Goal: Information Seeking & Learning: Stay updated

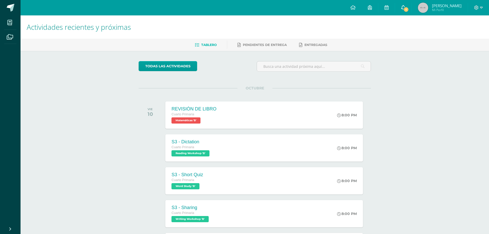
click at [403, 4] on link "1" at bounding box center [403, 7] width 16 height 15
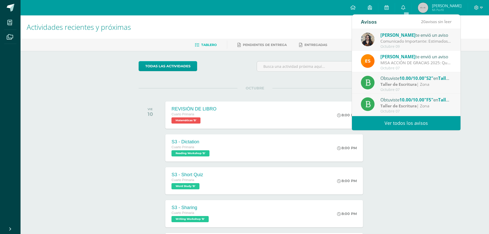
click at [421, 28] on div "20 avisos sin leer" at bounding box center [436, 22] width 31 height 14
click at [414, 39] on div "Comunicado Importante: Estimados padres de familia: Un gusto saludarles. Envío …" at bounding box center [415, 41] width 71 height 6
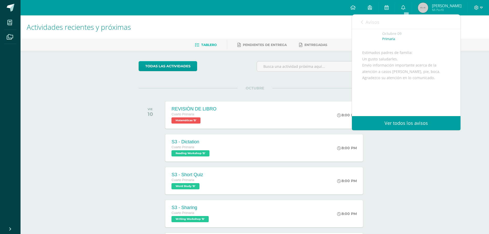
scroll to position [62, 0]
click at [388, 100] on span "Archivo Adjunto" at bounding box center [392, 99] width 35 height 9
click at [362, 18] on link "Avisos" at bounding box center [370, 22] width 18 height 15
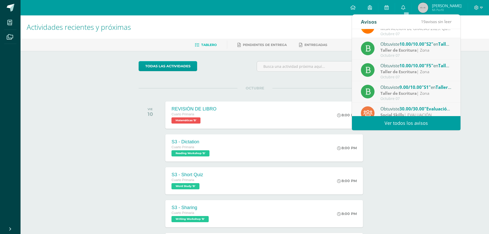
scroll to position [0, 0]
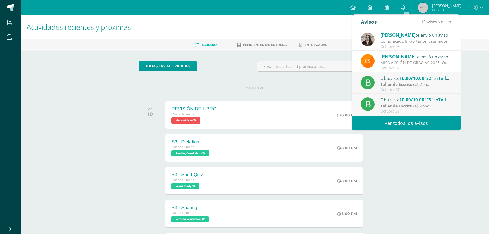
click at [386, 88] on div "Octubre 07" at bounding box center [415, 90] width 71 height 4
click at [390, 84] on strong "Taller de Escritura" at bounding box center [398, 84] width 36 height 6
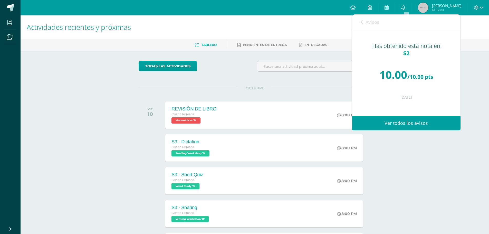
click at [360, 20] on div "Avisos 18 avisos sin leer Avisos" at bounding box center [406, 22] width 109 height 14
click at [363, 21] on link "Avisos" at bounding box center [370, 22] width 18 height 15
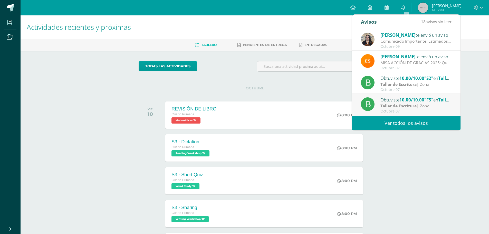
click at [376, 97] on div "Obtuviste 10.00/10.00 "F5" en Taller de Escritura Taller de Escritura | Zona [D…" at bounding box center [406, 104] width 91 height 17
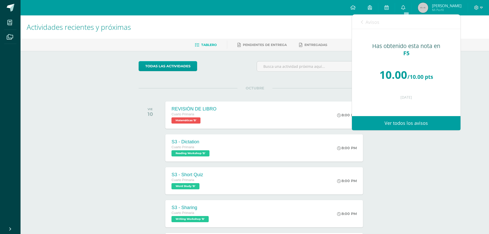
click at [361, 21] on icon at bounding box center [362, 22] width 2 height 4
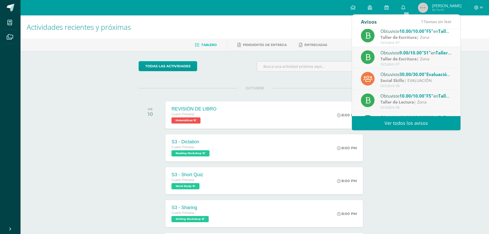
scroll to position [60, 0]
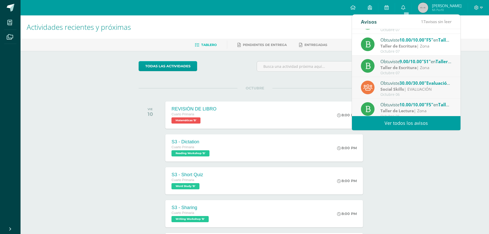
click at [382, 66] on strong "Taller de Escritura" at bounding box center [398, 68] width 36 height 6
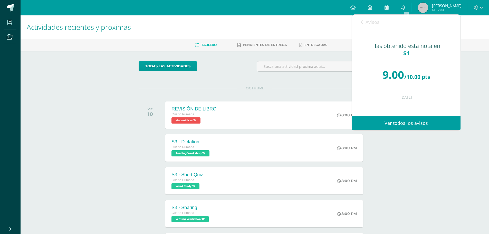
click at [362, 24] on icon at bounding box center [362, 22] width 2 height 4
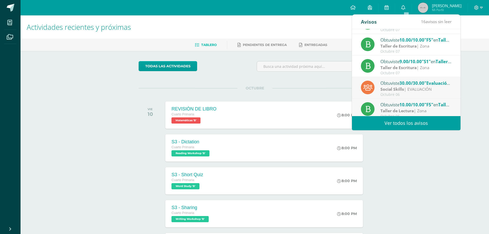
click at [401, 90] on strong "Social Skills" at bounding box center [392, 89] width 24 height 6
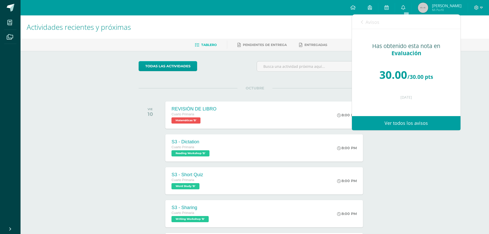
click at [362, 23] on icon at bounding box center [362, 22] width 2 height 4
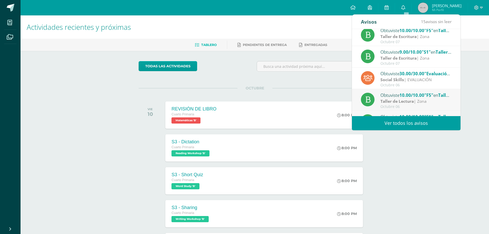
scroll to position [85, 0]
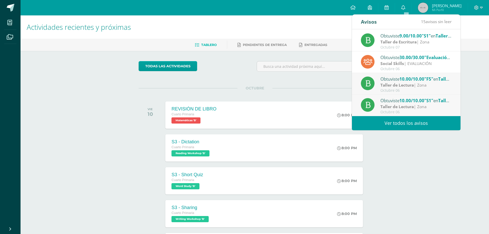
click at [418, 87] on div "Taller de Lectura | Zona" at bounding box center [415, 85] width 71 height 6
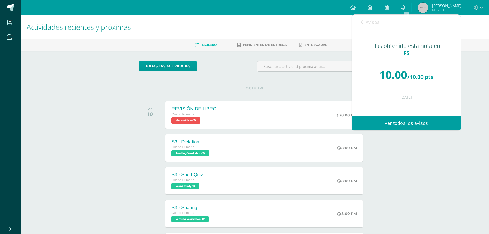
click at [363, 22] on link "Avisos" at bounding box center [370, 22] width 18 height 15
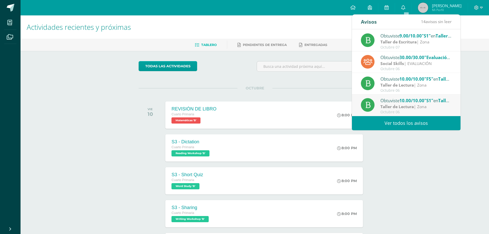
click at [393, 98] on div "Obtuviste 10.00/10.00 "S1" en Taller de Lectura" at bounding box center [415, 100] width 71 height 7
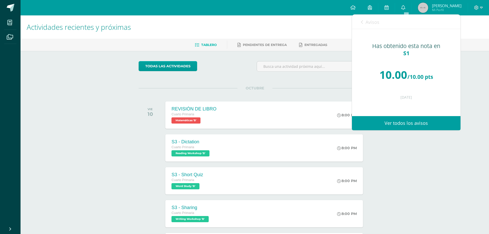
click at [363, 23] on link "Avisos" at bounding box center [370, 22] width 18 height 15
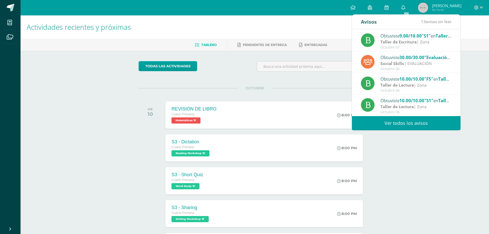
scroll to position [91, 0]
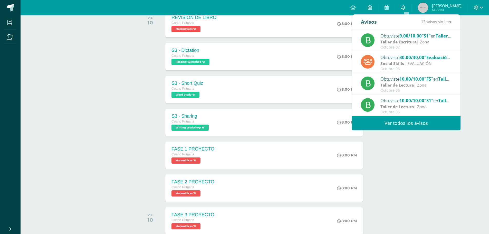
click at [403, 8] on link "0" at bounding box center [403, 7] width 16 height 15
click at [407, 4] on link "0" at bounding box center [403, 7] width 16 height 15
click at [379, 169] on div "todas las Actividades No tienes actividades Échale un vistazo a los demás perío…" at bounding box center [254, 111] width 253 height 304
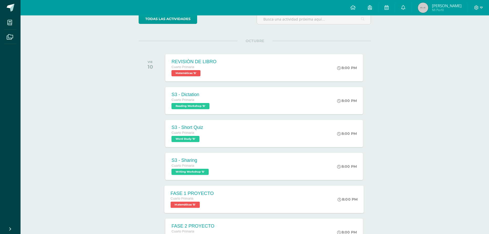
scroll to position [0, 0]
